Goal: Navigation & Orientation: Go to known website

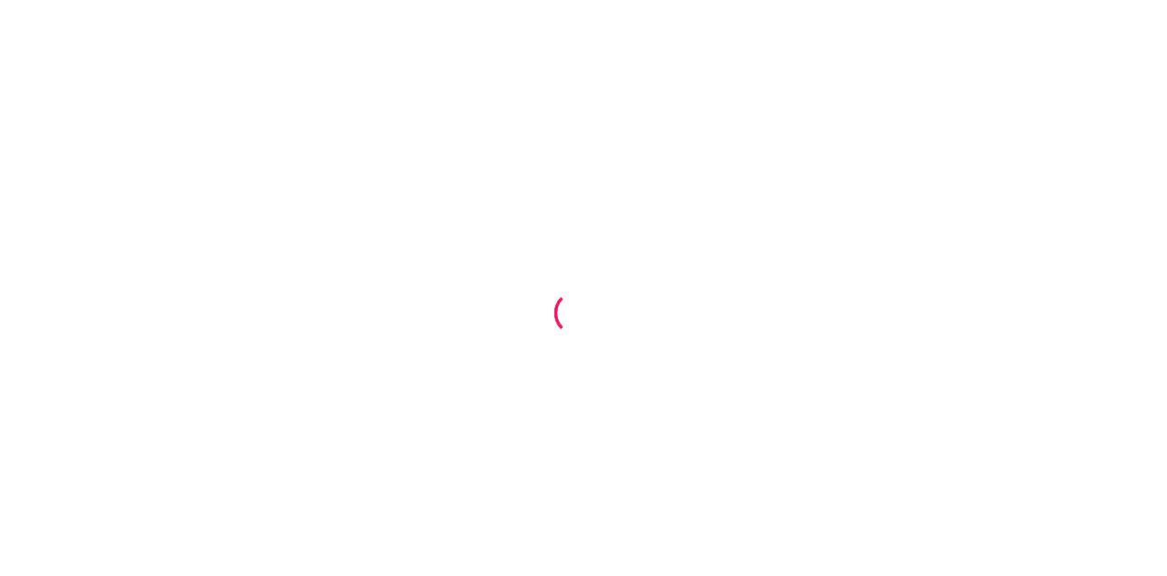
click at [913, 336] on div at bounding box center [583, 288] width 1167 height 576
click at [1031, 174] on div at bounding box center [583, 288] width 1167 height 576
click at [817, 411] on div at bounding box center [583, 288] width 1167 height 576
click at [508, 98] on div at bounding box center [583, 288] width 1167 height 576
